Goal: Task Accomplishment & Management: Use online tool/utility

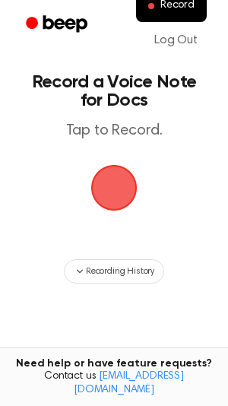
click at [94, 197] on span "button" at bounding box center [114, 188] width 52 height 52
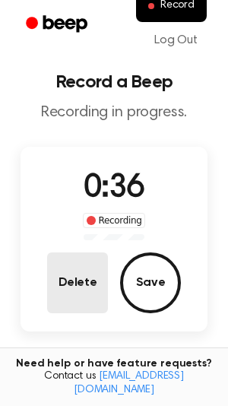
click at [77, 264] on button "Delete" at bounding box center [77, 283] width 61 height 61
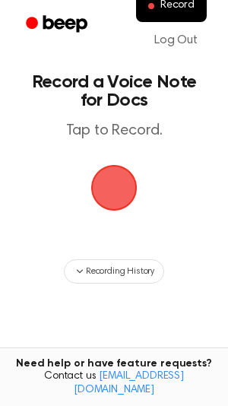
click at [113, 192] on span "button" at bounding box center [114, 188] width 46 height 46
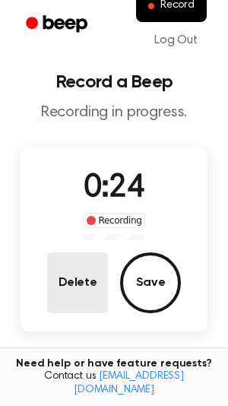
click at [72, 265] on button "Delete" at bounding box center [77, 283] width 61 height 61
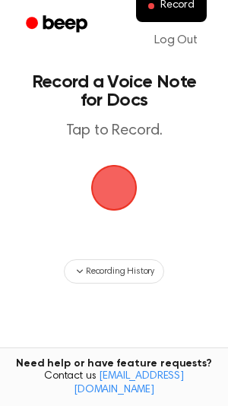
click at [140, 189] on span "button" at bounding box center [114, 188] width 52 height 52
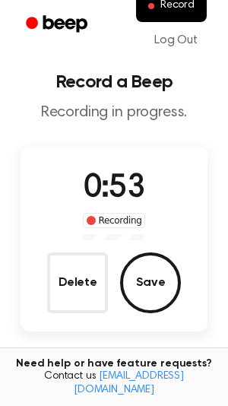
click at [46, 291] on div "0:53 Recording Delete Save" at bounding box center [114, 239] width 187 height 148
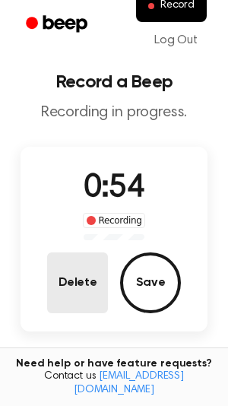
click at [63, 285] on button "Delete" at bounding box center [77, 283] width 61 height 61
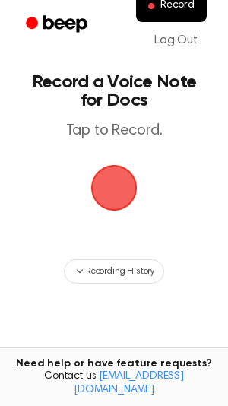
click at [91, 202] on span "button" at bounding box center [114, 188] width 46 height 46
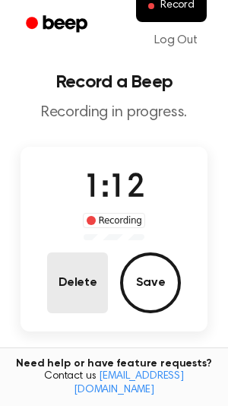
click at [50, 302] on button "Delete" at bounding box center [77, 283] width 61 height 61
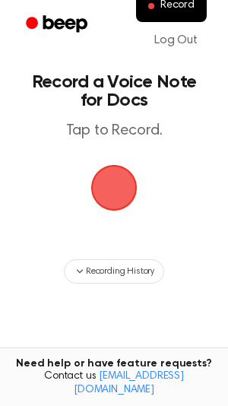
click at [104, 181] on span "button" at bounding box center [114, 188] width 46 height 46
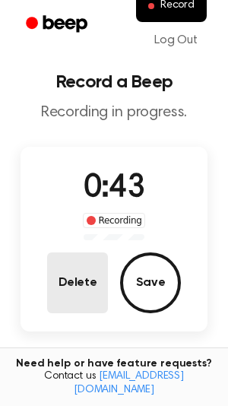
click at [91, 276] on button "Delete" at bounding box center [77, 283] width 61 height 61
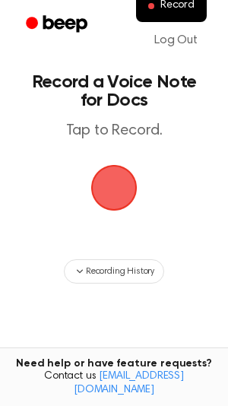
click at [119, 196] on span "button" at bounding box center [114, 188] width 49 height 49
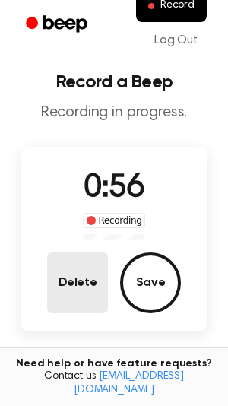
click at [84, 293] on button "Delete" at bounding box center [77, 283] width 61 height 61
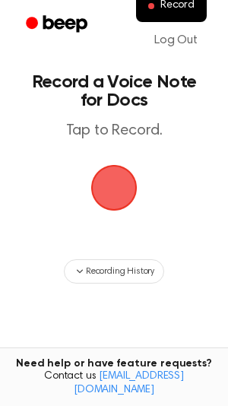
click at [135, 167] on div "button" at bounding box center [114, 188] width 46 height 46
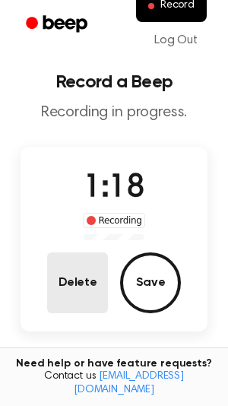
click at [82, 279] on button "Delete" at bounding box center [77, 283] width 61 height 61
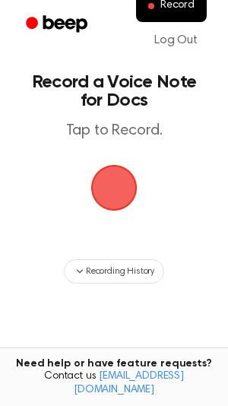
click at [121, 165] on div "button" at bounding box center [114, 188] width 46 height 46
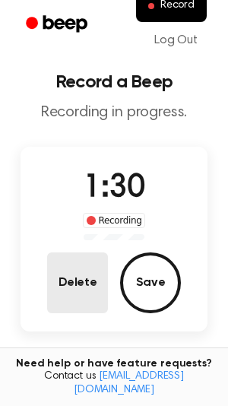
click at [58, 291] on button "Delete" at bounding box center [77, 283] width 61 height 61
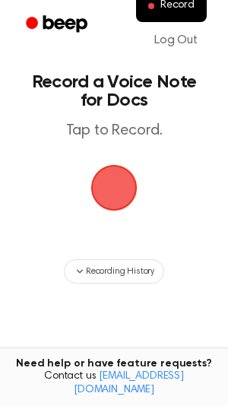
click at [93, 179] on span "button" at bounding box center [114, 188] width 46 height 46
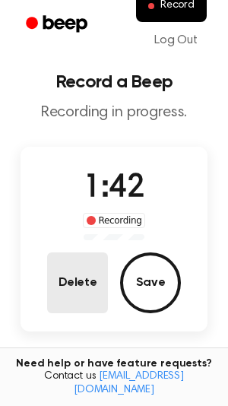
click at [63, 253] on button "Delete" at bounding box center [77, 283] width 61 height 61
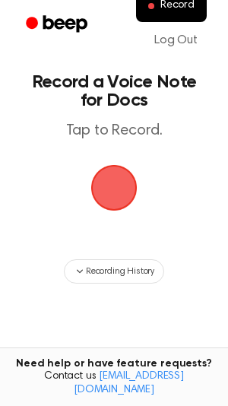
click at [103, 173] on span "button" at bounding box center [114, 188] width 46 height 46
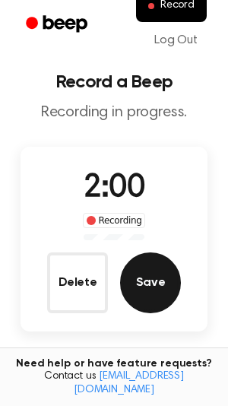
click at [135, 282] on button "Save" at bounding box center [150, 283] width 61 height 61
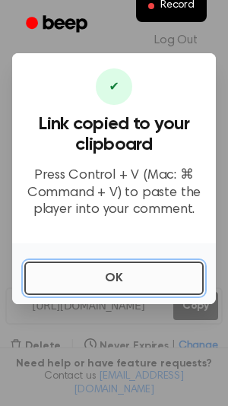
click at [94, 275] on button "OK" at bounding box center [114, 278] width 180 height 33
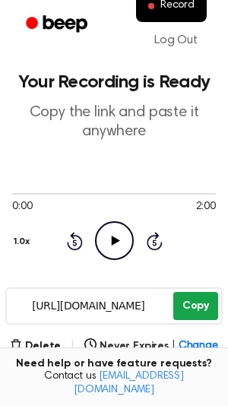
click at [183, 298] on button "Copy" at bounding box center [195, 306] width 45 height 28
